Goal: Communication & Community: Answer question/provide support

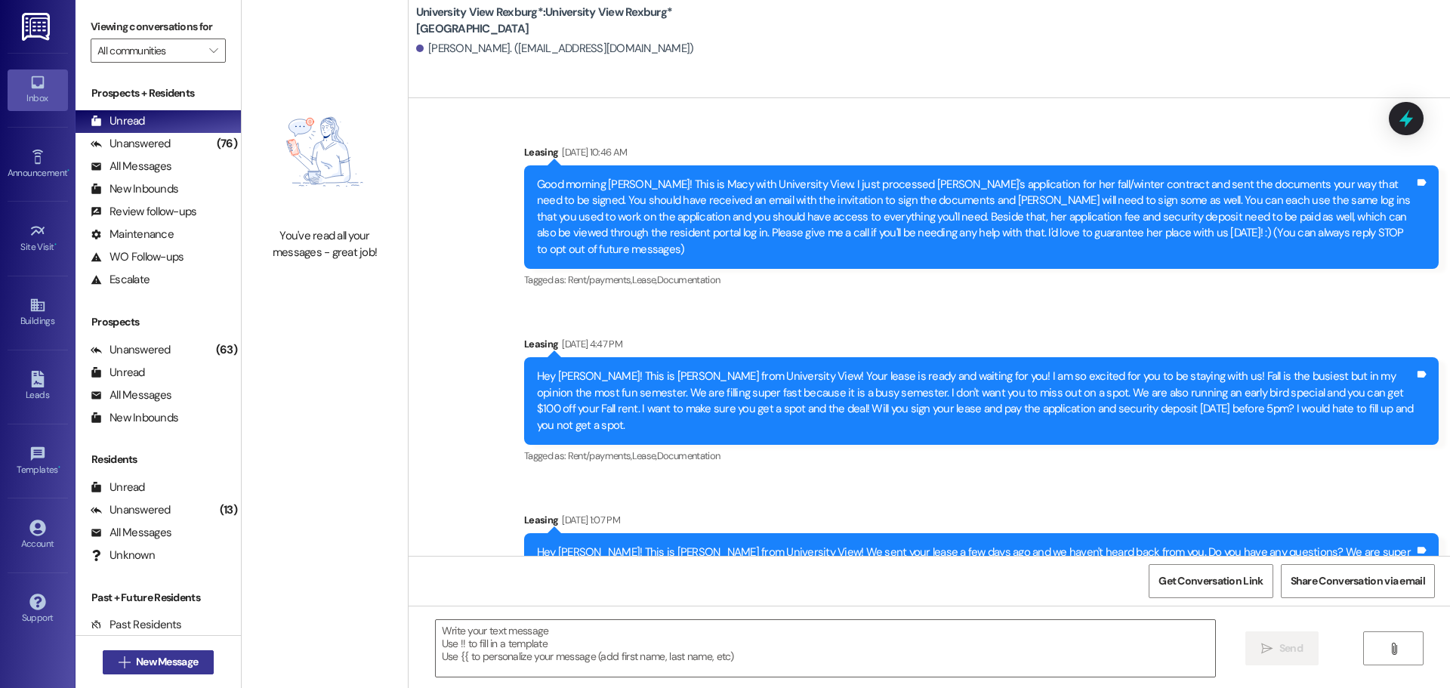
click at [186, 661] on span "New Message" at bounding box center [167, 662] width 62 height 16
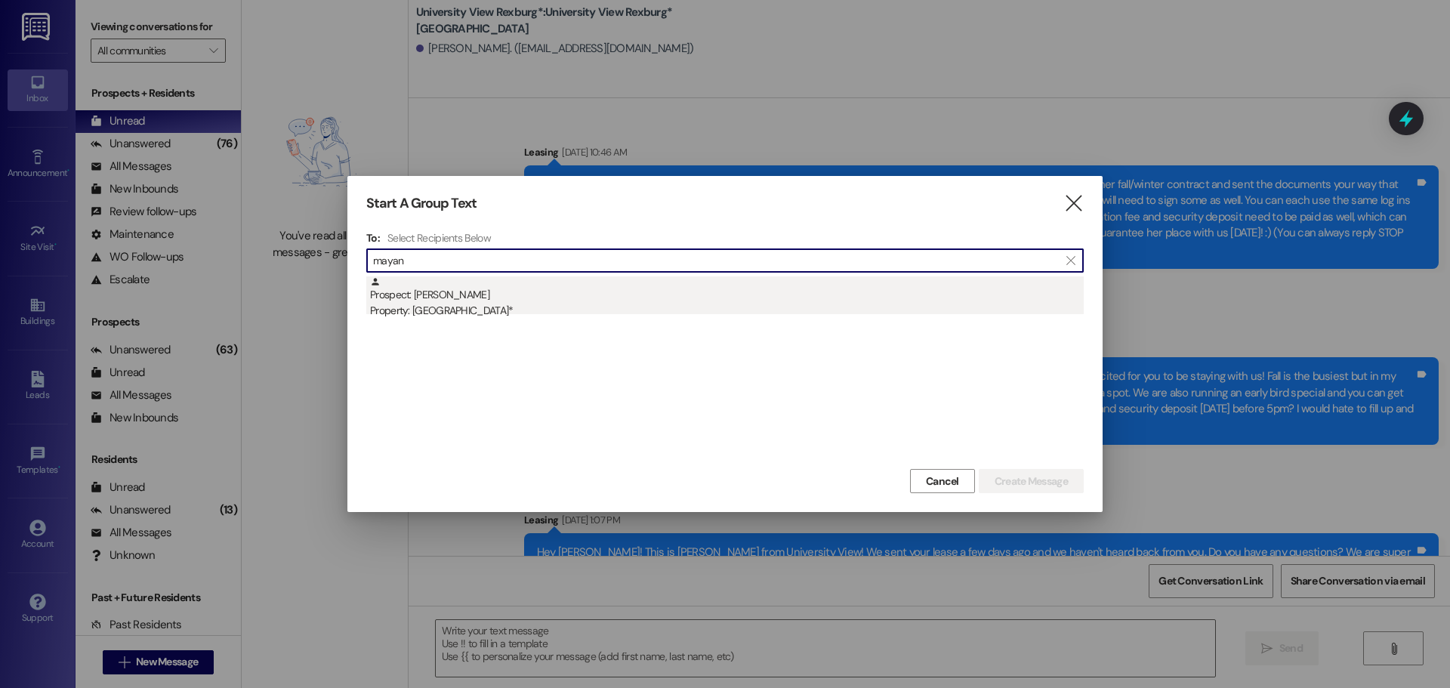
type input "mayan"
click at [615, 287] on div "Prospect: [PERSON_NAME] Property: [GEOGRAPHIC_DATA]*" at bounding box center [727, 297] width 714 height 43
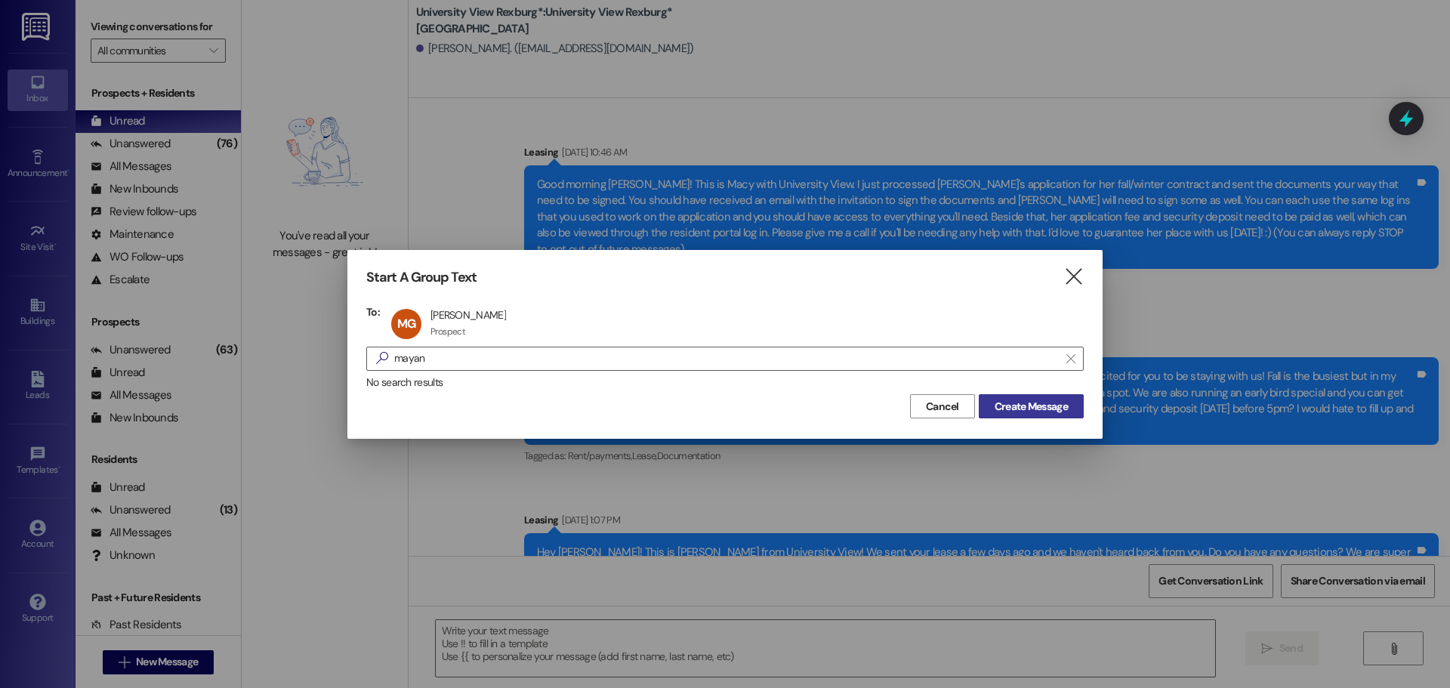
click at [1049, 404] on span "Create Message" at bounding box center [1031, 407] width 73 height 16
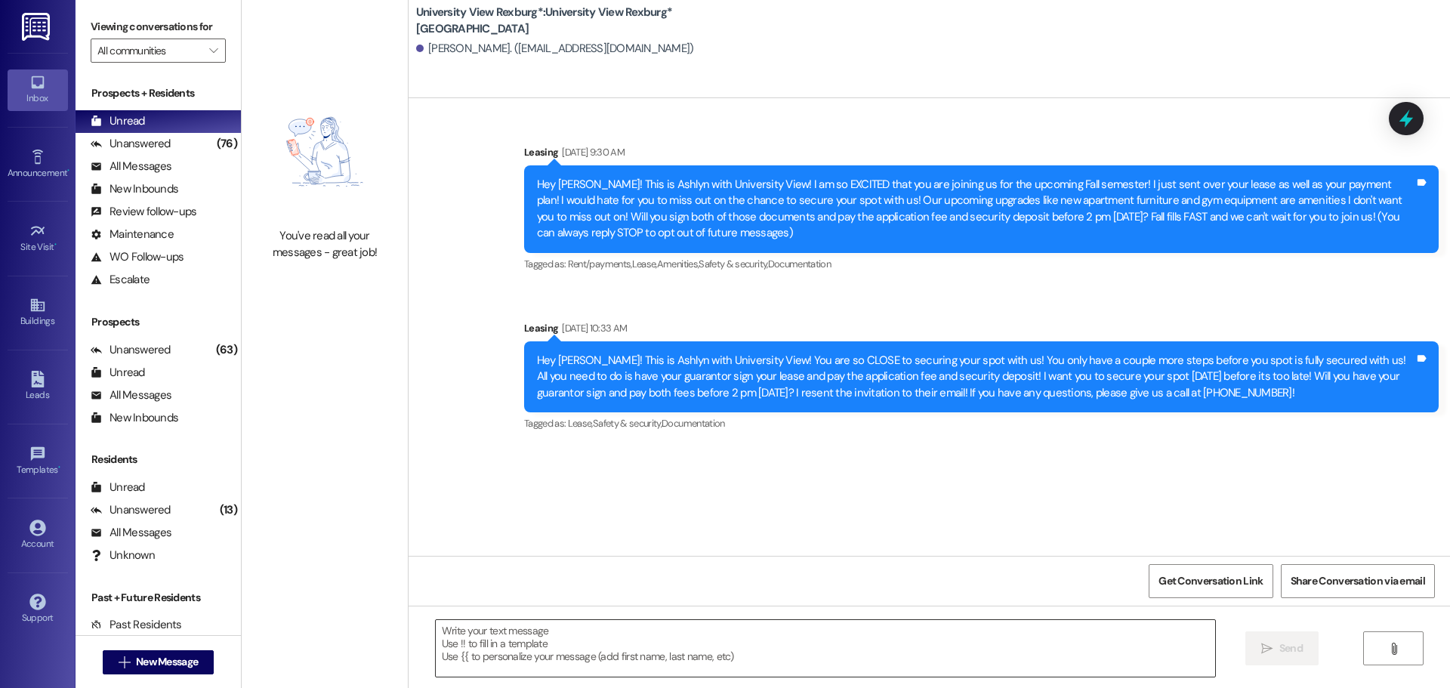
click at [575, 644] on textarea at bounding box center [826, 648] width 780 height 57
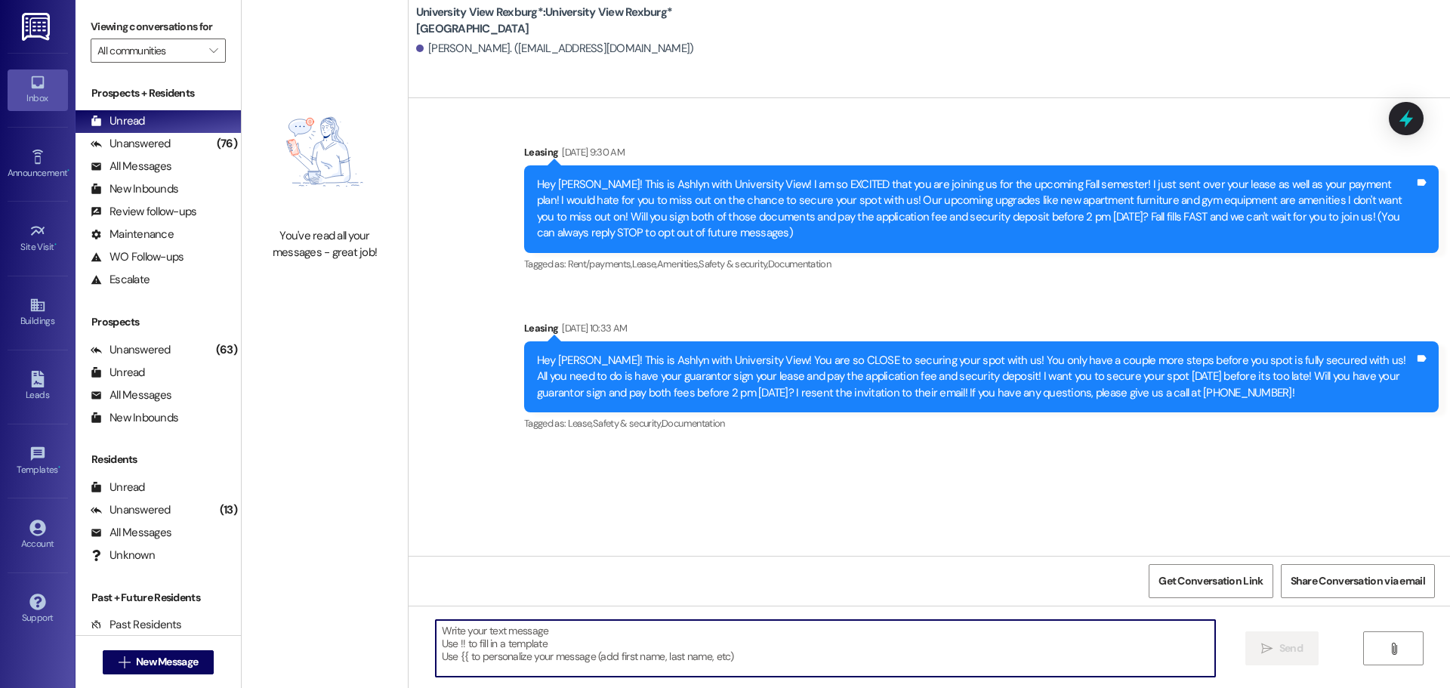
paste textarea "When you first walk into the main building, to your right will be a desk with 3…"
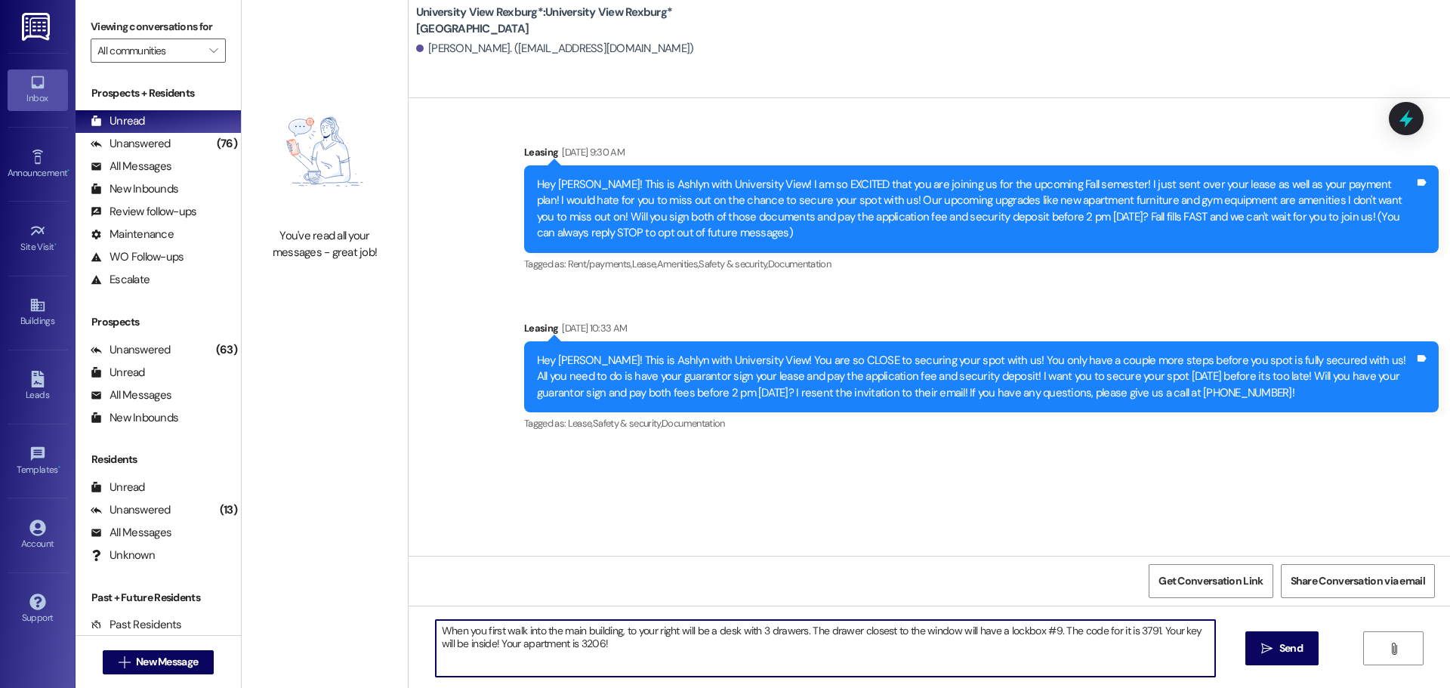
click at [464, 644] on textarea "When you first walk into the main building, to your right will be a desk with 3…" at bounding box center [826, 648] width 780 height 57
click at [436, 629] on textarea "When you first walk into the main building, to your right will be a desk with 3…" at bounding box center [826, 648] width 780 height 57
click at [630, 643] on textarea "Hey [PERSON_NAME]! When you first walk into the main building, to your right wi…" at bounding box center [826, 648] width 780 height 57
type textarea "Hey [PERSON_NAME]! When you first walk into the main building, to your right wi…"
click at [1276, 640] on button " Send" at bounding box center [1282, 649] width 73 height 34
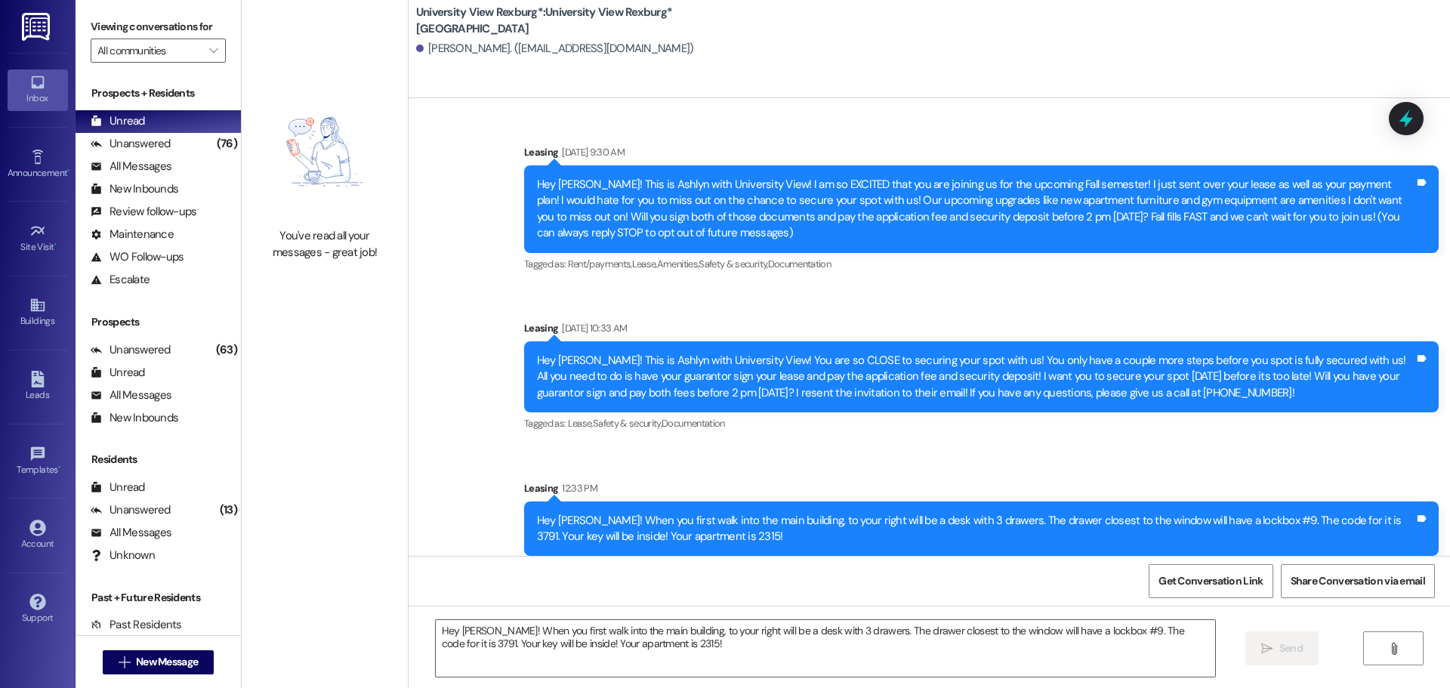
click at [631, 531] on div "Hey [PERSON_NAME]! When you first walk into the main building, to your right wi…" at bounding box center [976, 529] width 878 height 32
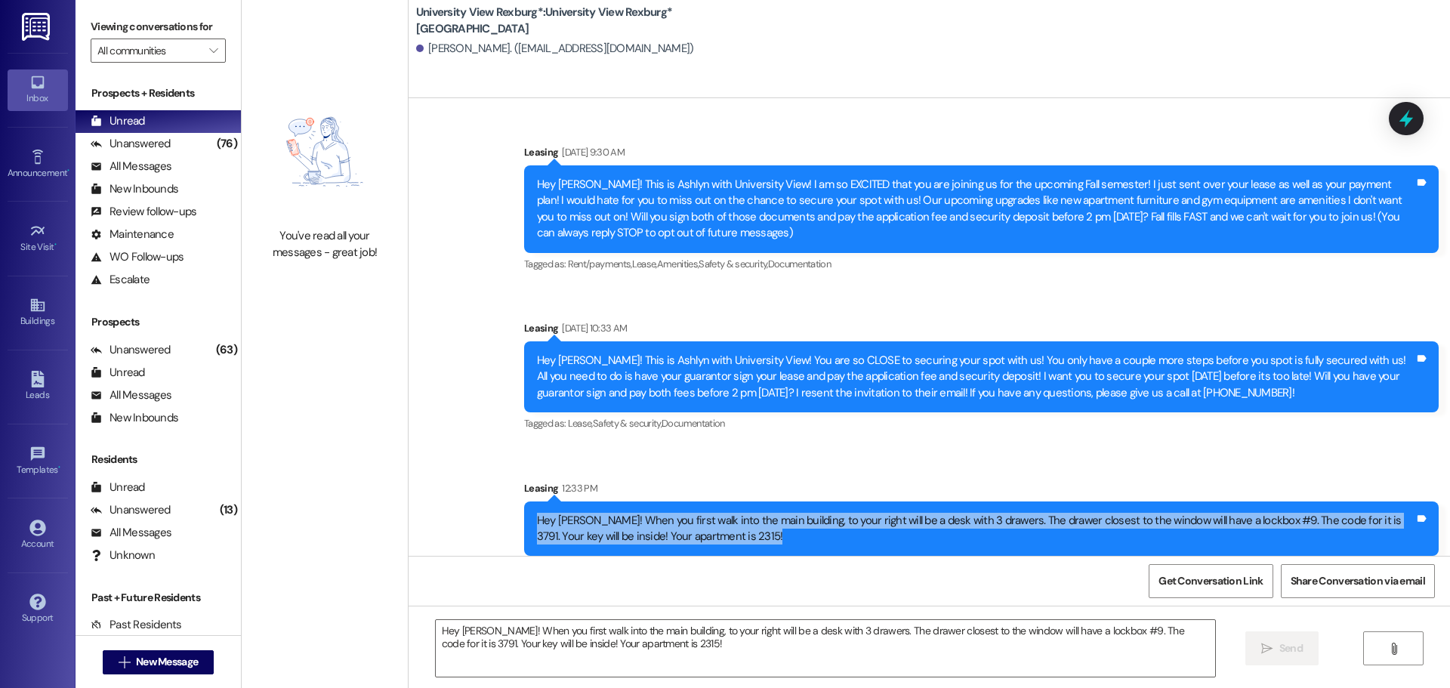
click at [631, 531] on div "Hey [PERSON_NAME]! When you first walk into the main building, to your right wi…" at bounding box center [976, 529] width 878 height 32
copy div "Hey [PERSON_NAME]! When you first walk into the main building, to your right wi…"
